Goal: Download file/media

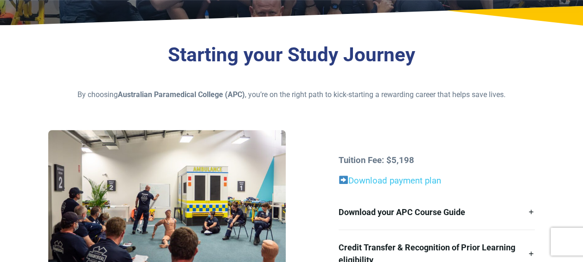
scroll to position [325, 0]
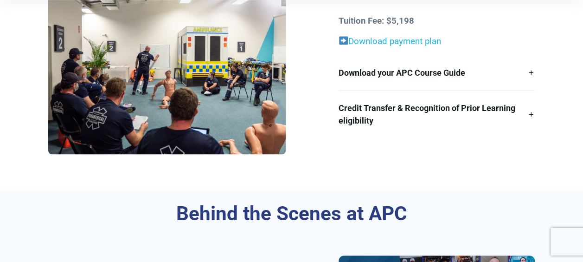
click at [407, 44] on link "Download payment plan" at bounding box center [395, 41] width 93 height 10
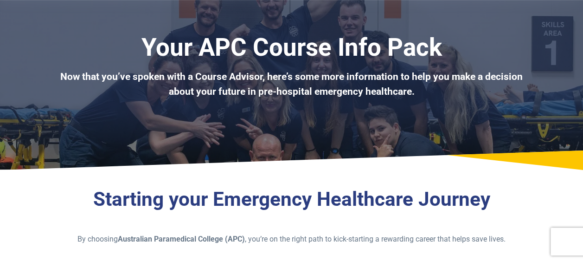
scroll to position [139, 0]
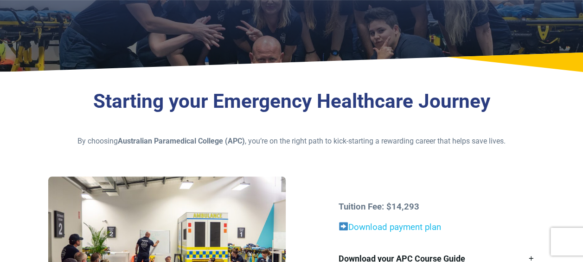
click at [426, 229] on link "Download payment plan" at bounding box center [390, 227] width 103 height 10
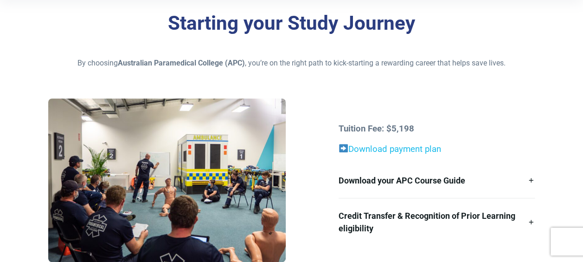
scroll to position [232, 0]
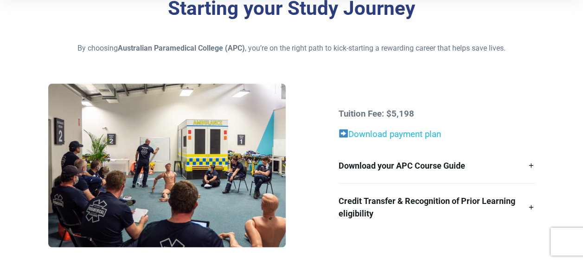
click at [390, 132] on link "Download payment plan" at bounding box center [395, 134] width 93 height 10
